Goal: Information Seeking & Learning: Learn about a topic

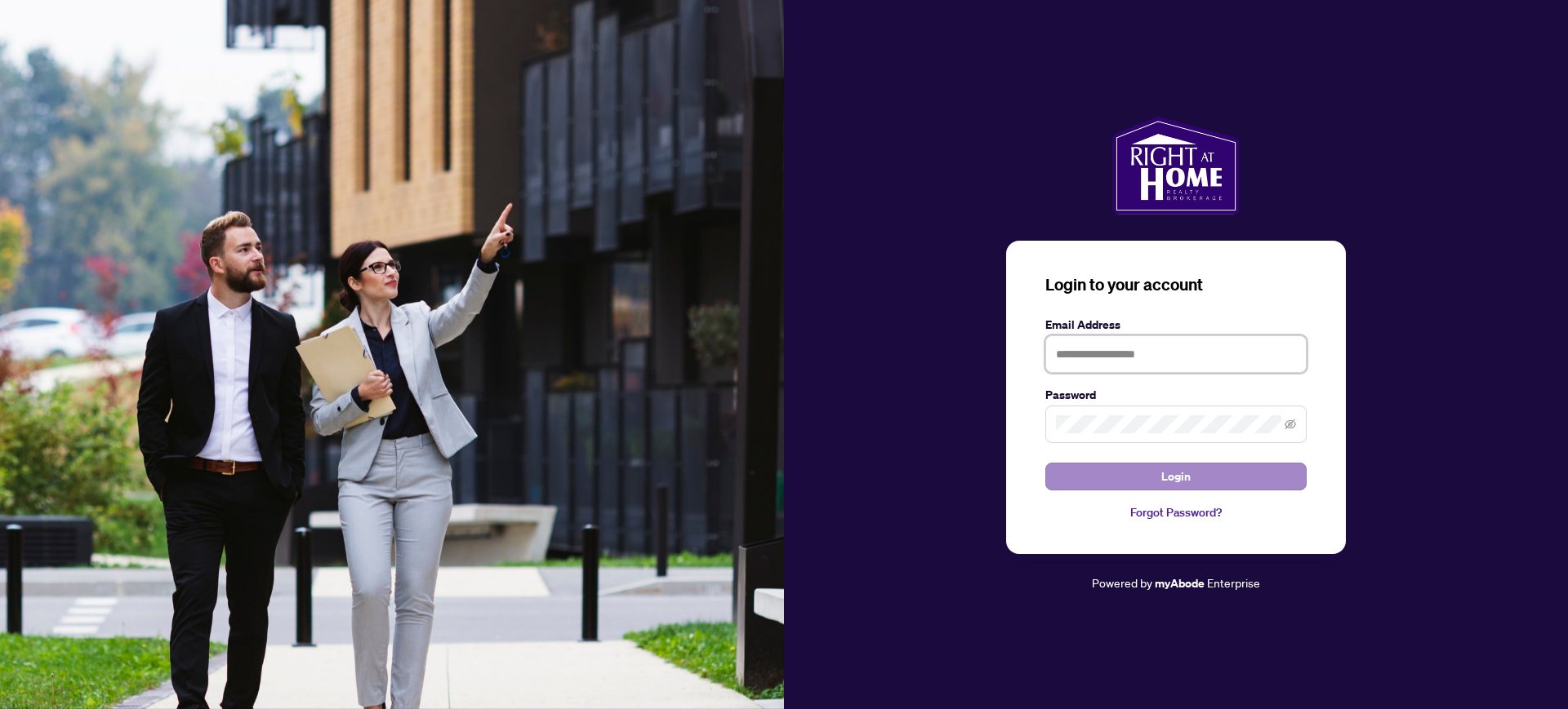
type input "**********"
click at [1170, 480] on span "Login" at bounding box center [1176, 476] width 29 height 26
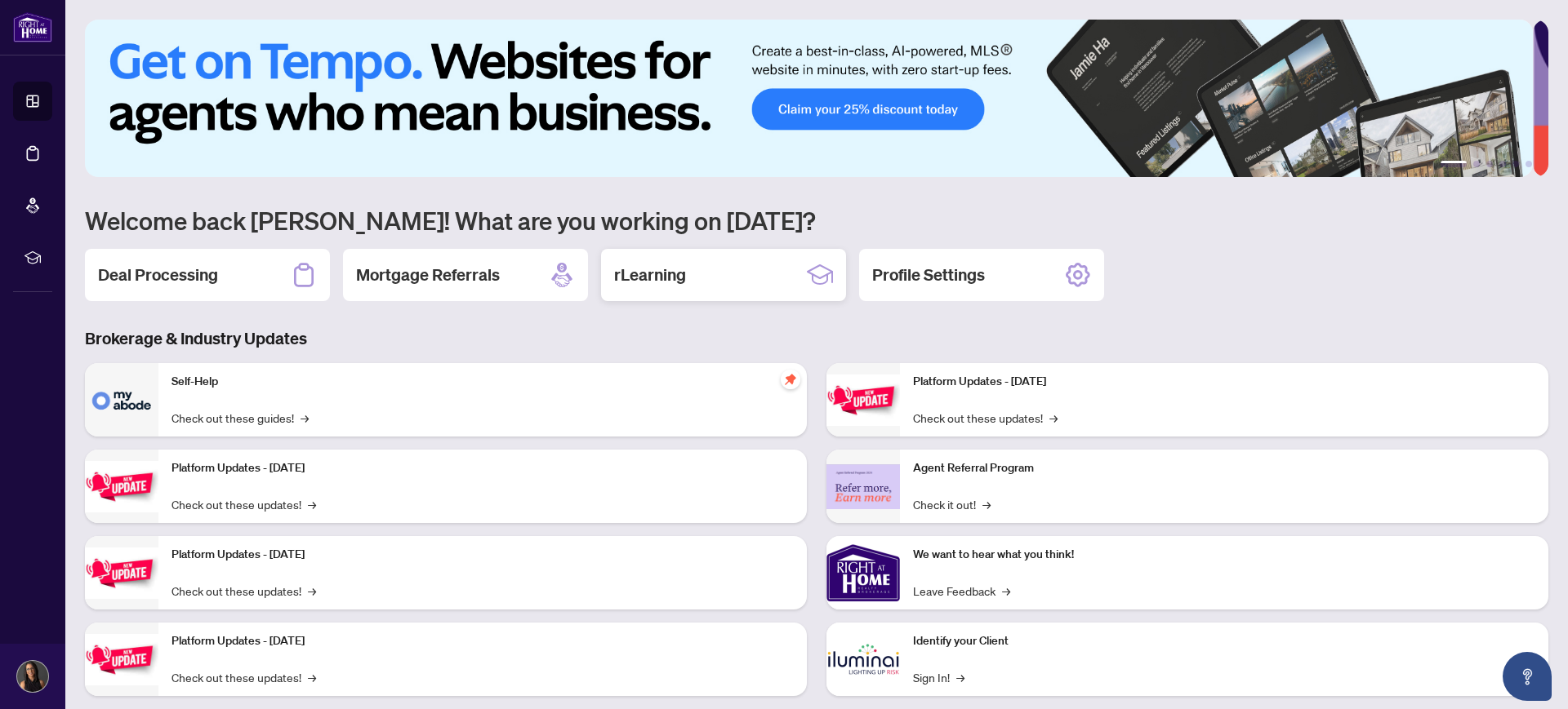
click at [738, 267] on div "rLearning" at bounding box center [723, 275] width 245 height 52
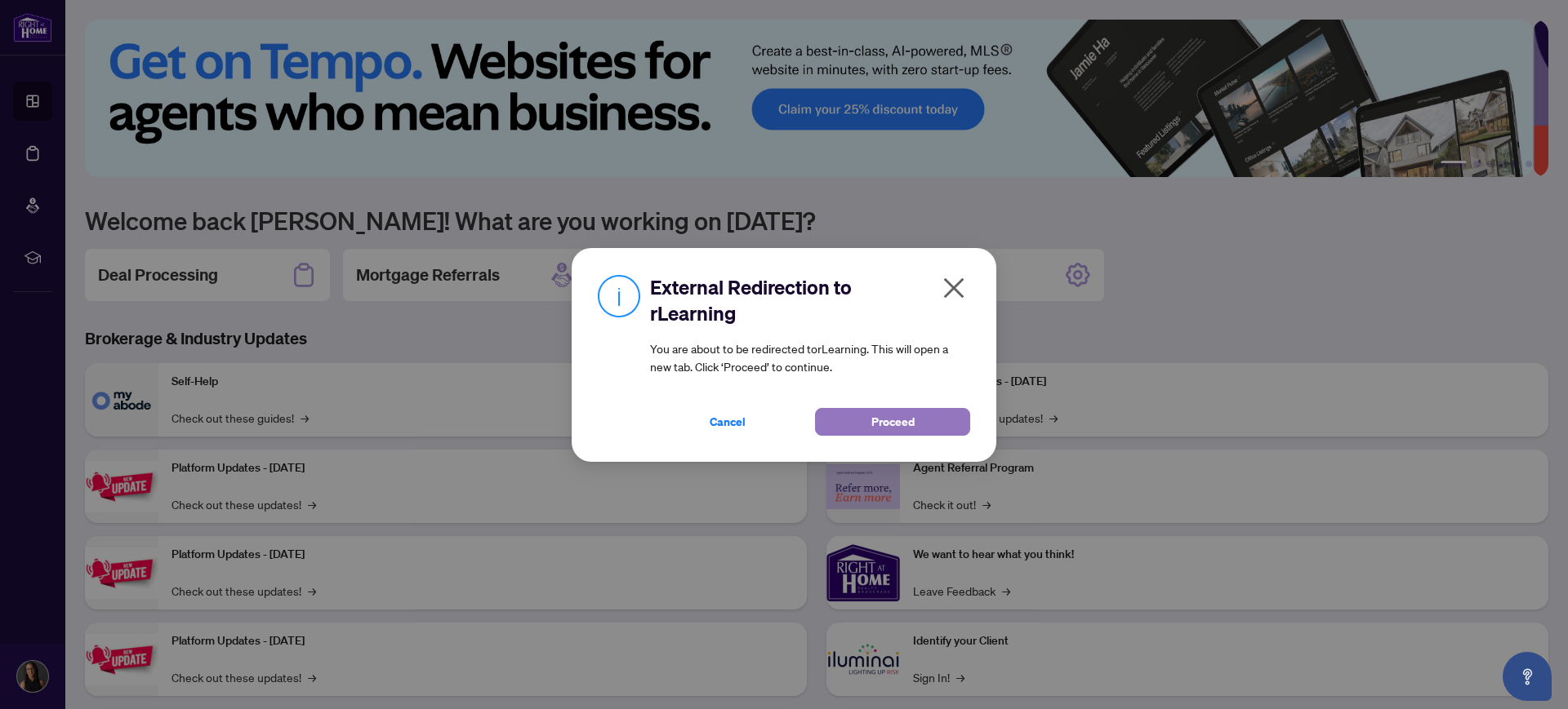
click at [866, 425] on button "Proceed" at bounding box center [893, 422] width 156 height 28
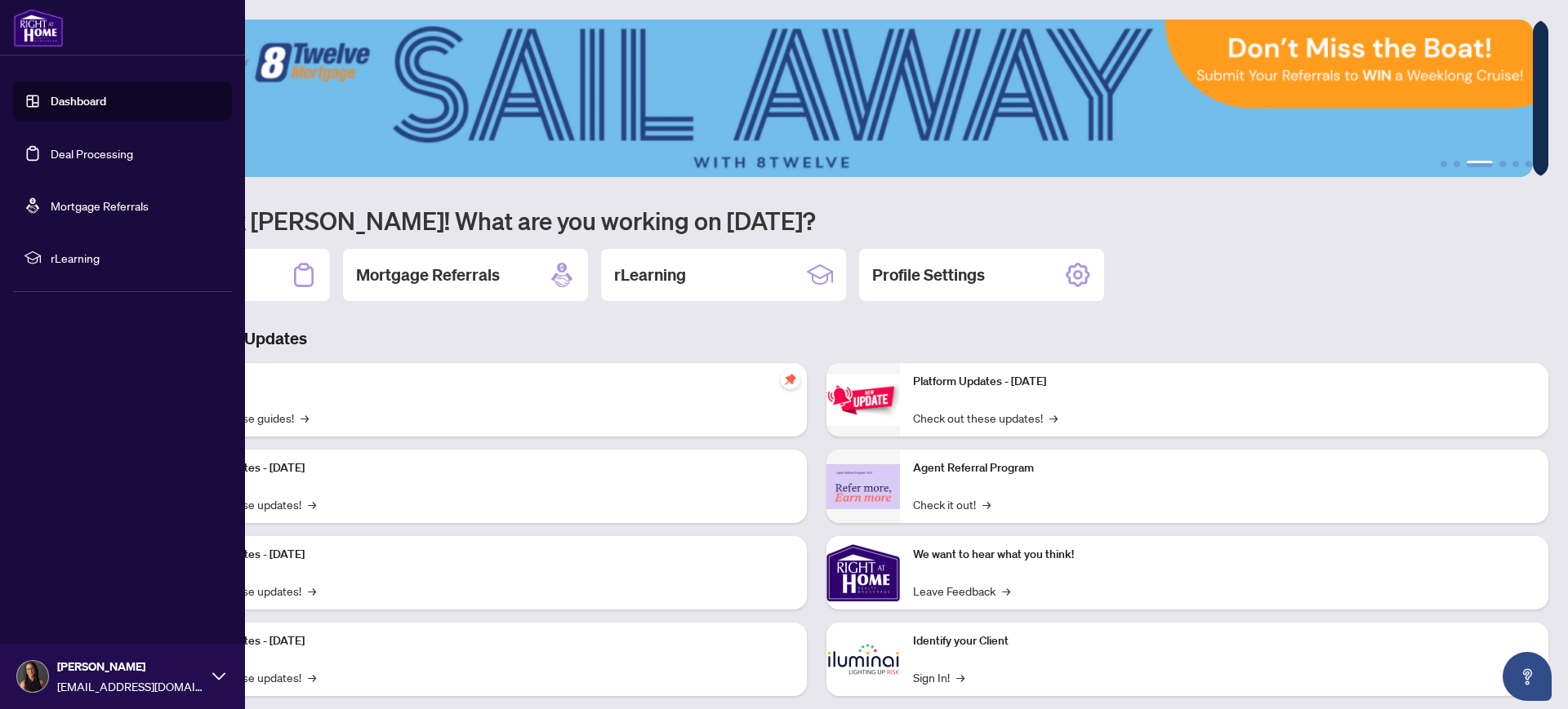
click at [51, 106] on link "Dashboard" at bounding box center [78, 101] width 55 height 15
click at [46, 19] on img at bounding box center [38, 28] width 51 height 40
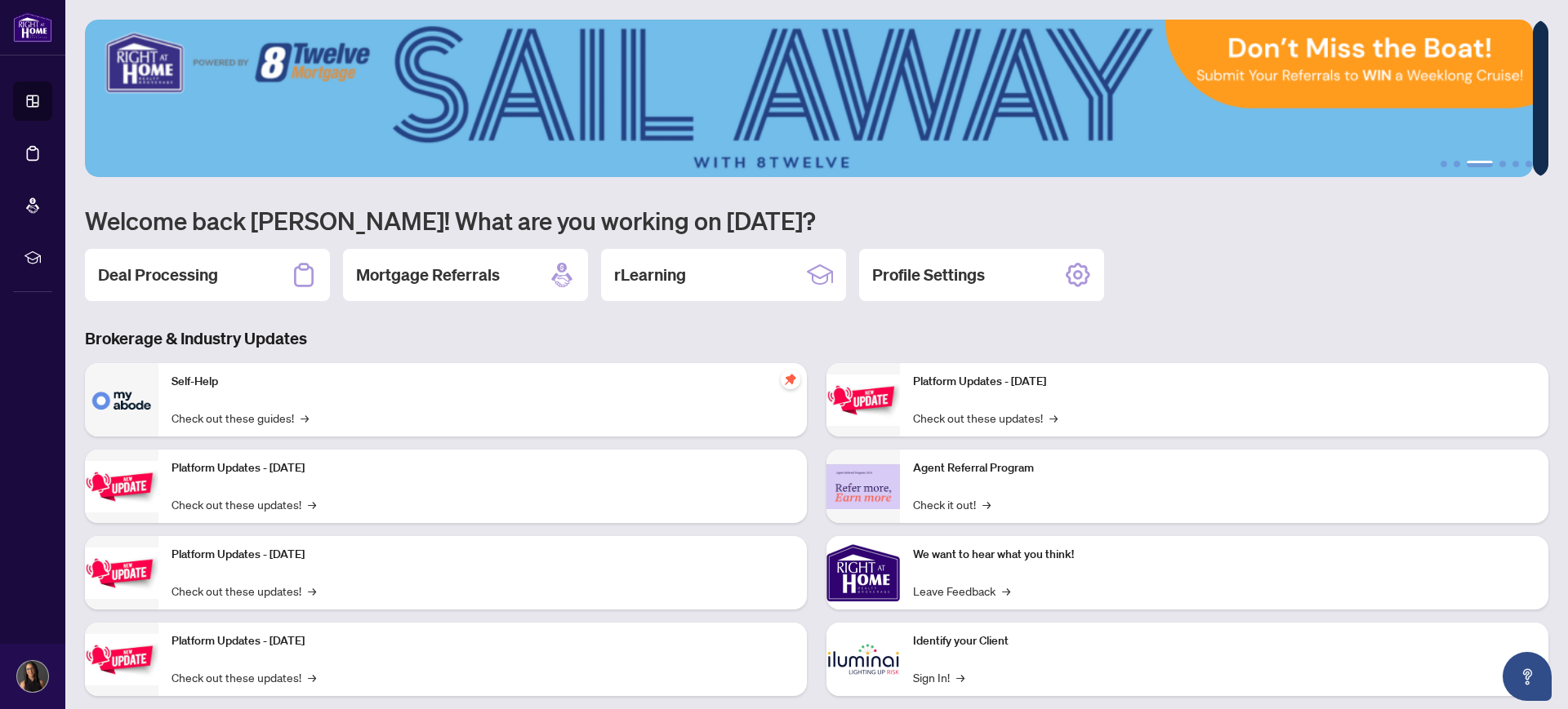
click at [455, 327] on h3 "Brokerage & Industry Updates" at bounding box center [816, 338] width 1464 height 23
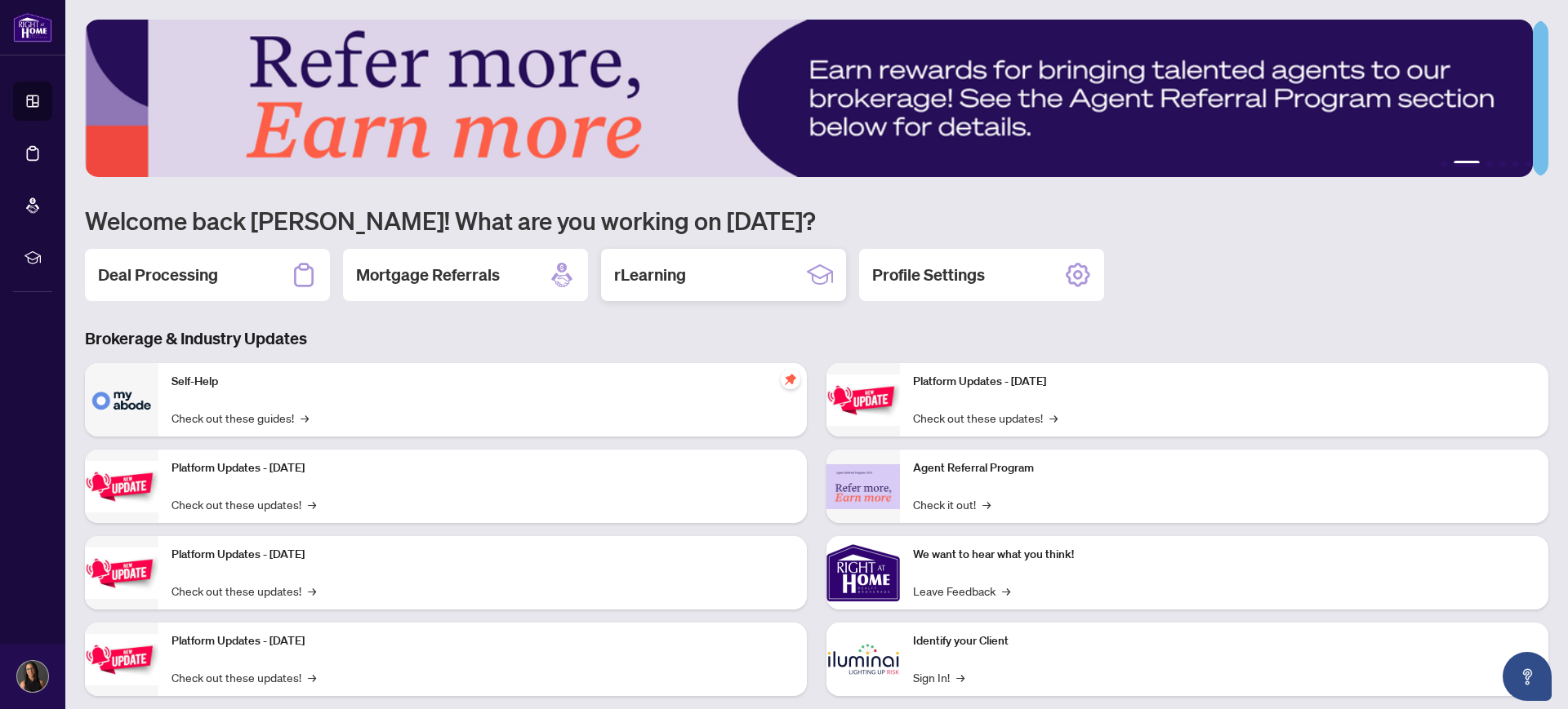
click at [674, 275] on h2 "rLearning" at bounding box center [651, 275] width 72 height 23
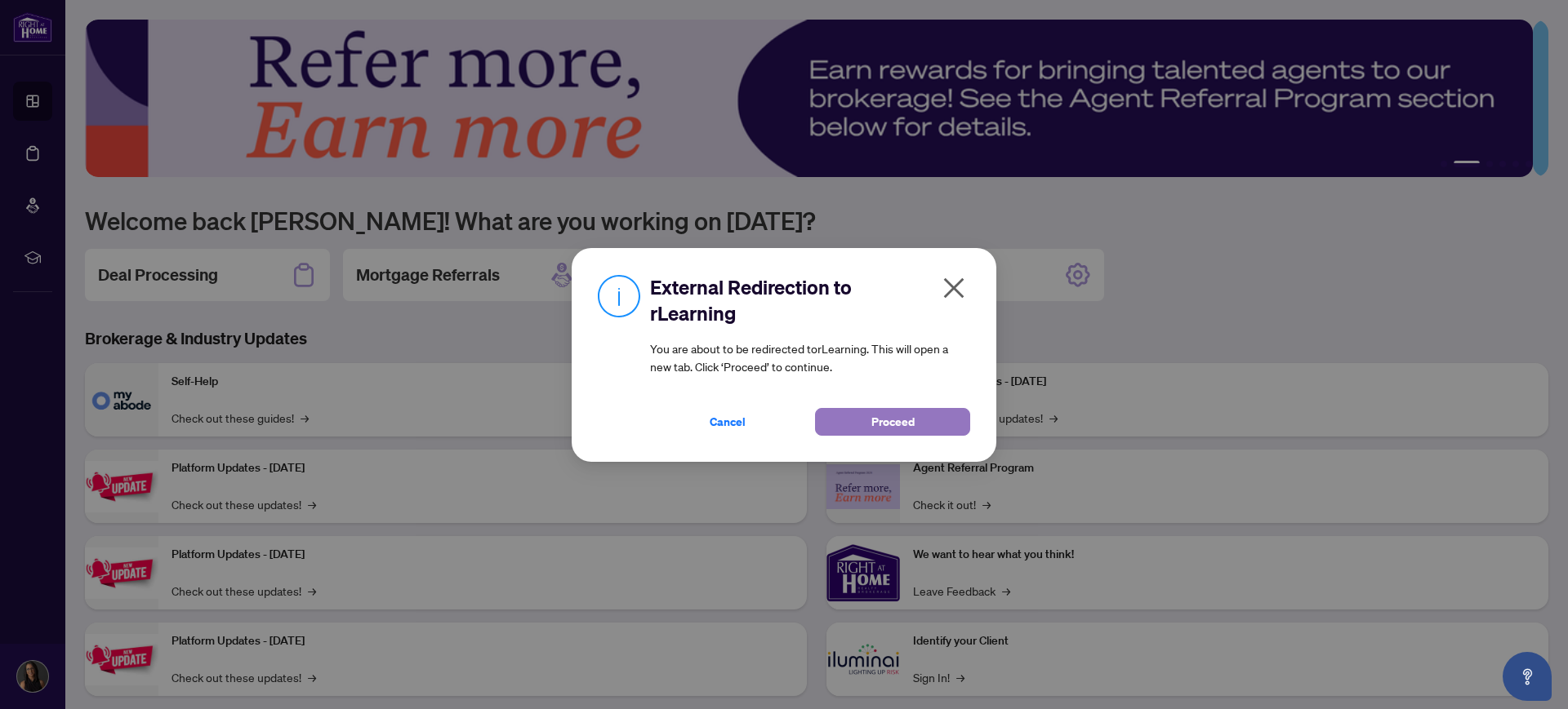
click at [836, 414] on button "Proceed" at bounding box center [893, 422] width 156 height 28
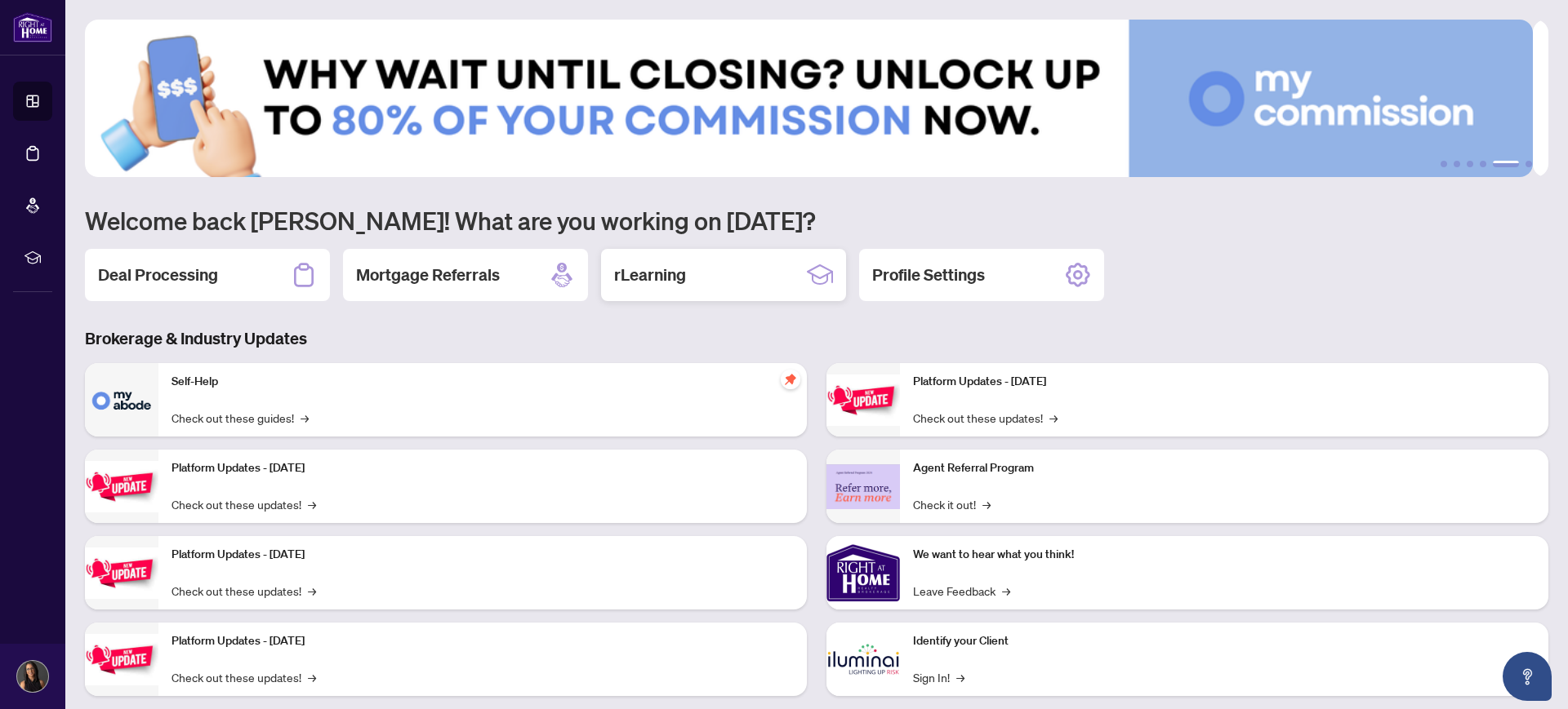
click at [667, 273] on h2 "rLearning" at bounding box center [651, 275] width 72 height 23
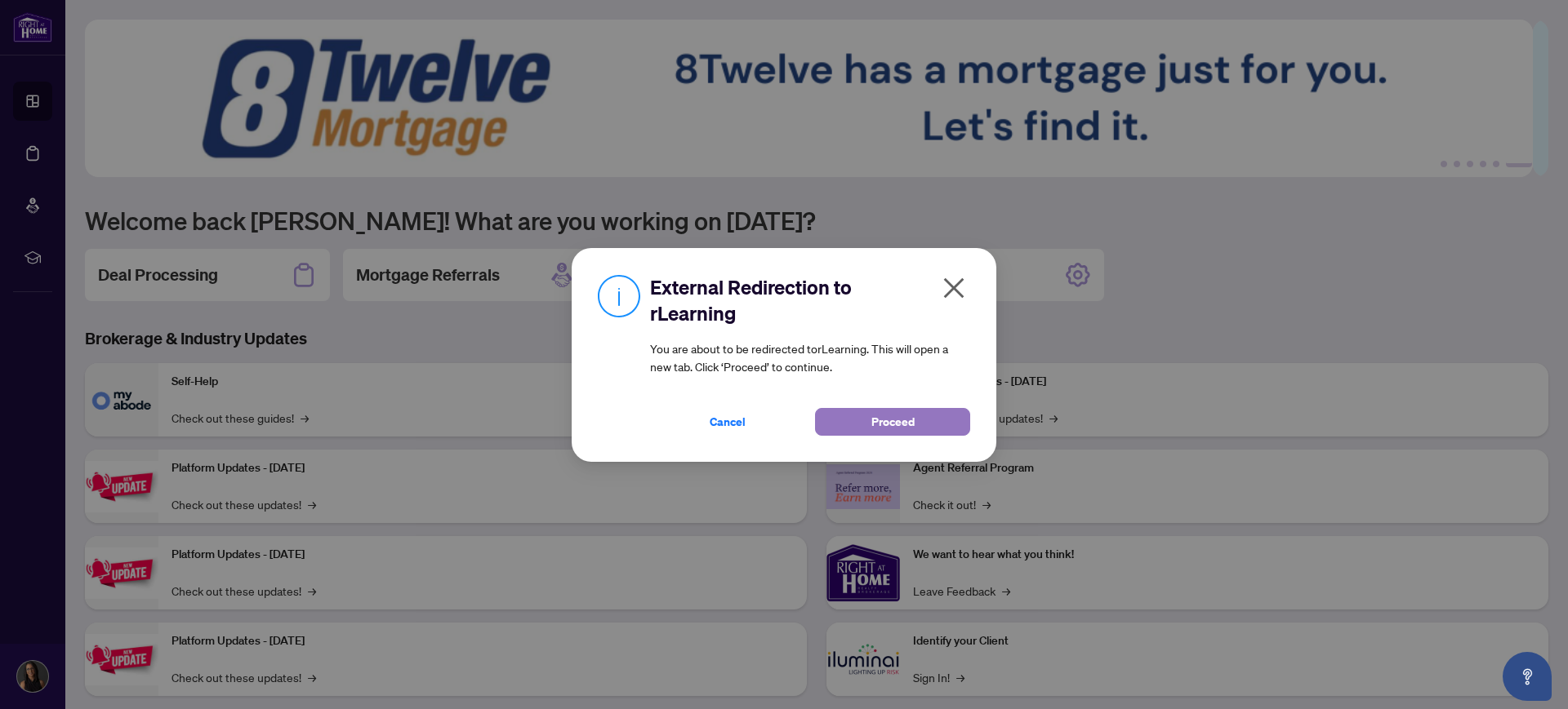
click at [874, 427] on span "Proceed" at bounding box center [893, 422] width 43 height 26
